Goal: Transaction & Acquisition: Book appointment/travel/reservation

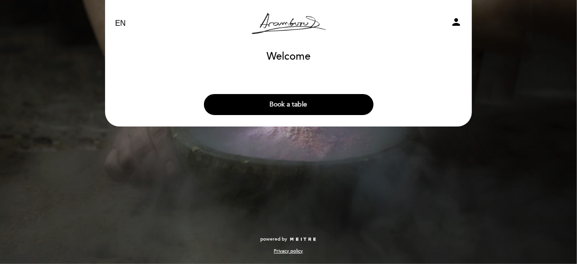
click at [310, 102] on button "Book a table" at bounding box center [288, 104] width 169 height 21
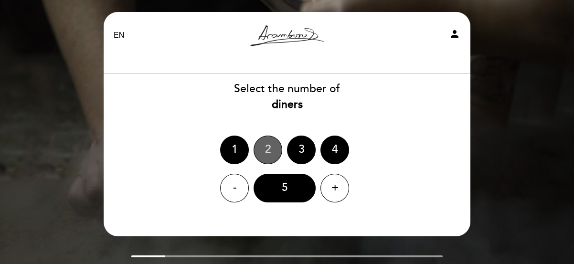
click at [268, 147] on div "2" at bounding box center [267, 150] width 29 height 29
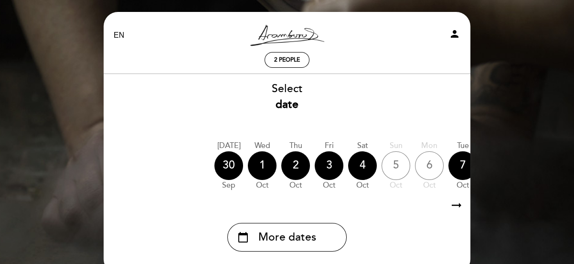
click at [268, 147] on div "Wed" at bounding box center [262, 145] width 29 height 11
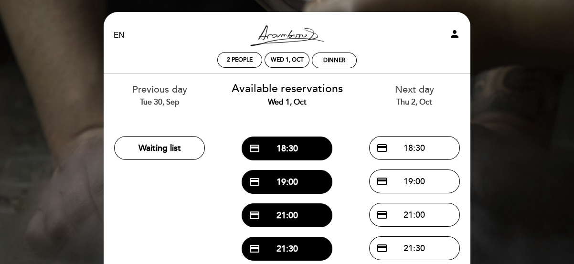
scroll to position [0, 0]
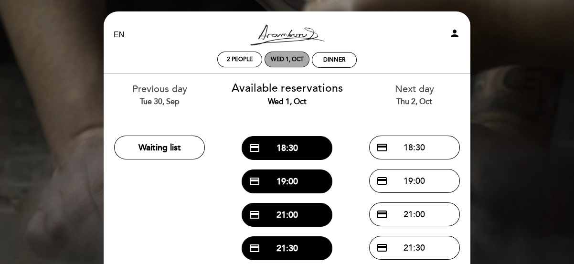
click at [284, 58] on div "Wed 1, Oct" at bounding box center [287, 59] width 33 height 7
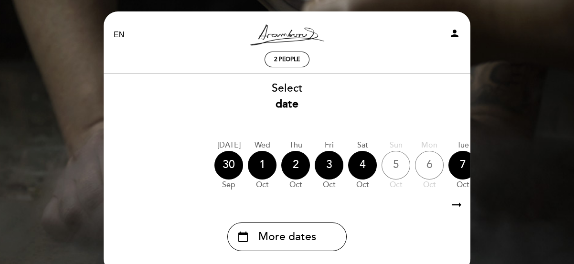
click at [457, 204] on icon "arrow_right_alt" at bounding box center [456, 205] width 14 height 21
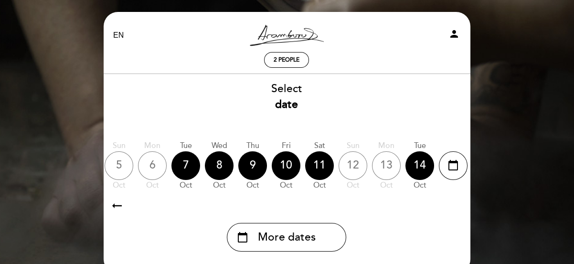
scroll to position [0, 278]
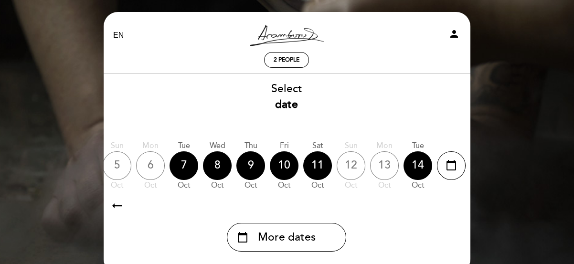
click at [457, 204] on icon "arrow_right_alt" at bounding box center [456, 205] width 14 height 21
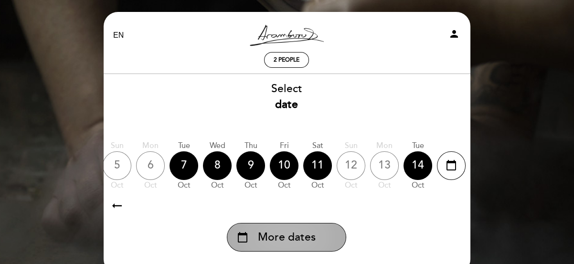
click at [306, 239] on span "More dates" at bounding box center [287, 238] width 58 height 16
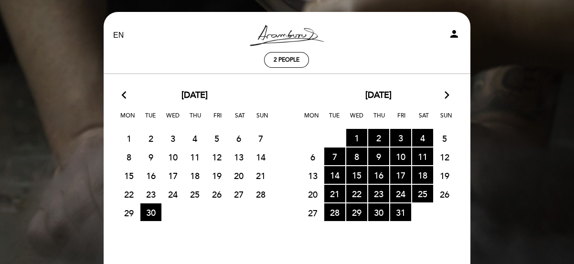
click at [446, 93] on icon "arrow_forward_ios" at bounding box center [446, 95] width 9 height 12
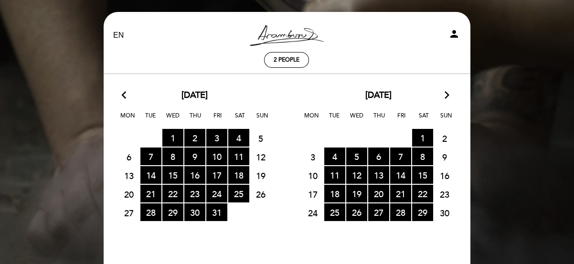
scroll to position [3, 0]
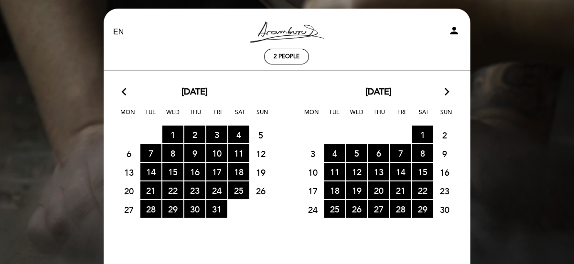
click at [462, 187] on div "17 18 RESERVATIONS AVAILABLE 19 RESERVATIONS AVAILABLE 20 RESERVATIONS AVAILABL…" at bounding box center [378, 190] width 184 height 19
click at [433, 240] on calendar-double "arrow_back_ios [DATE] arrow_forward_ios Mon Tue Wed Thu Fri Sat Sun 29 30 RESER…" at bounding box center [287, 172] width 368 height 172
